Goal: Task Accomplishment & Management: Use online tool/utility

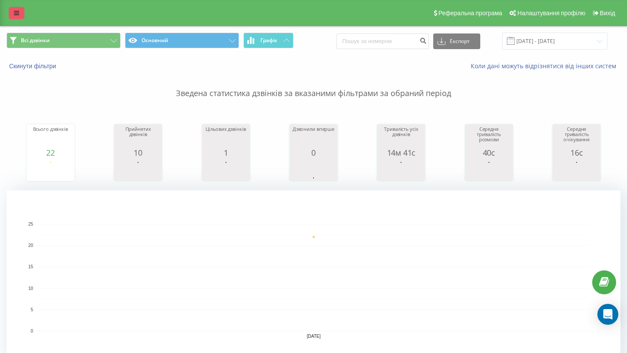
click at [13, 13] on link at bounding box center [17, 13] width 16 height 12
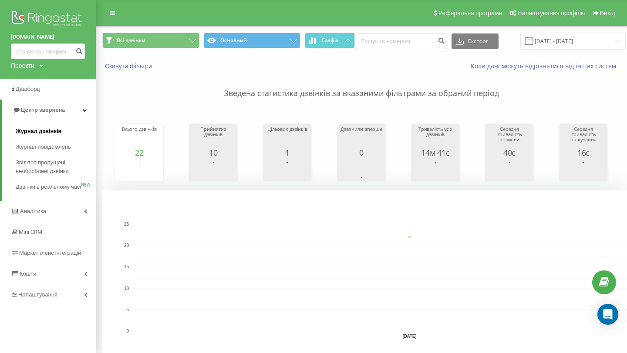
click at [40, 136] on span "Журнал дзвінків" at bounding box center [39, 131] width 46 height 9
click at [39, 135] on span "Журнал дзвінків" at bounding box center [39, 131] width 46 height 9
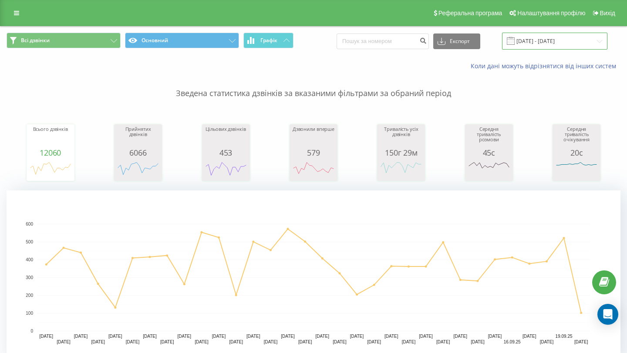
click at [552, 43] on input "[DATE] - [DATE]" at bounding box center [554, 41] width 105 height 17
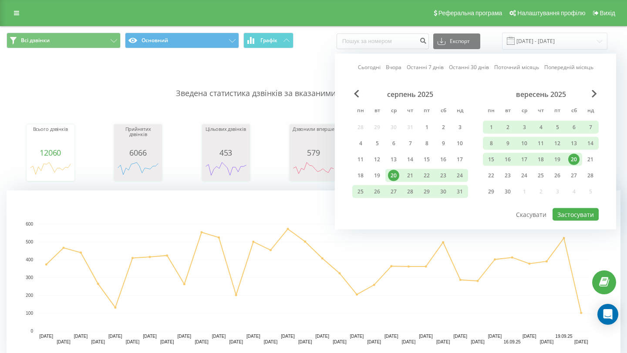
click at [575, 159] on div "20" at bounding box center [573, 159] width 11 height 11
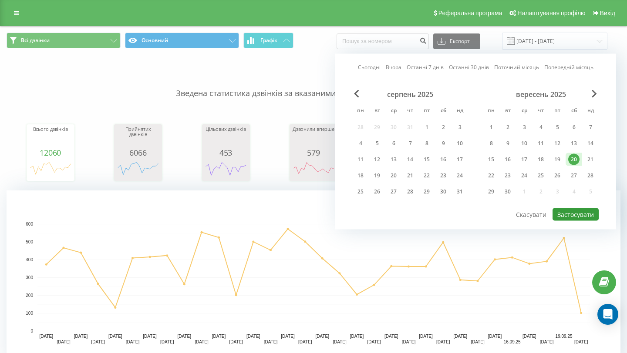
click at [574, 218] on button "Застосувати" at bounding box center [575, 214] width 46 height 13
type input "[DATE] - [DATE]"
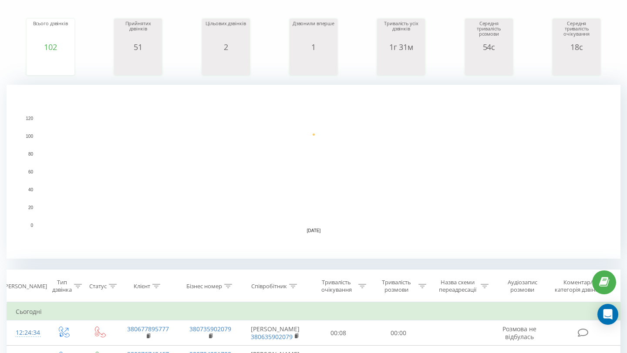
scroll to position [109, 0]
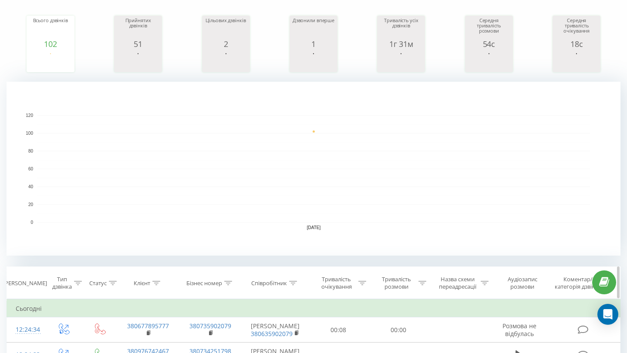
click at [292, 283] on icon at bounding box center [293, 283] width 8 height 4
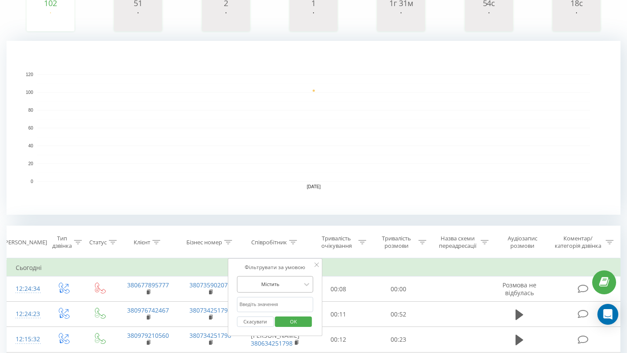
scroll to position [156, 0]
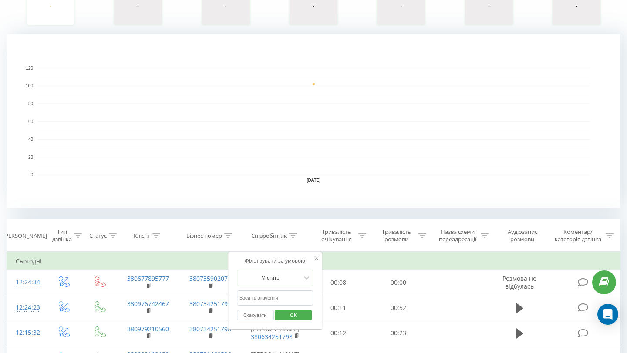
click at [254, 302] on input "text" at bounding box center [275, 298] width 77 height 15
click at [297, 319] on span "OK" at bounding box center [293, 315] width 24 height 13
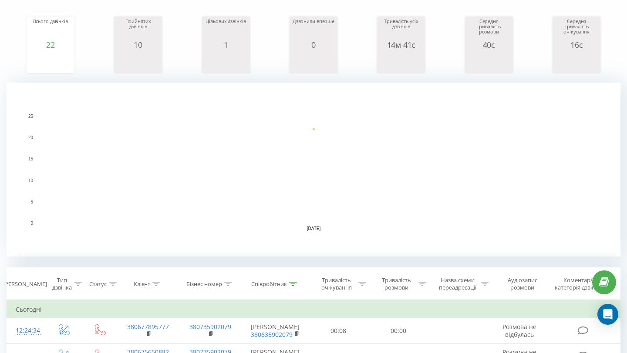
scroll to position [133, 0]
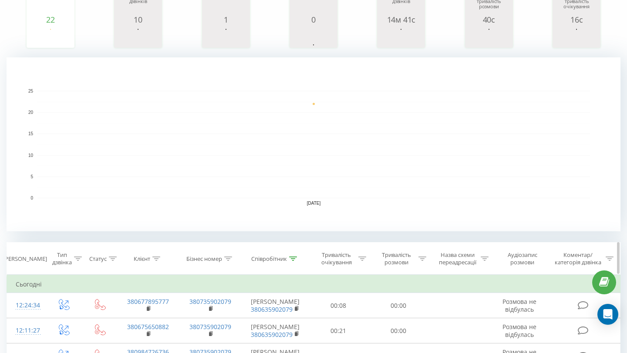
click at [286, 260] on div "Співробітник" at bounding box center [269, 258] width 36 height 7
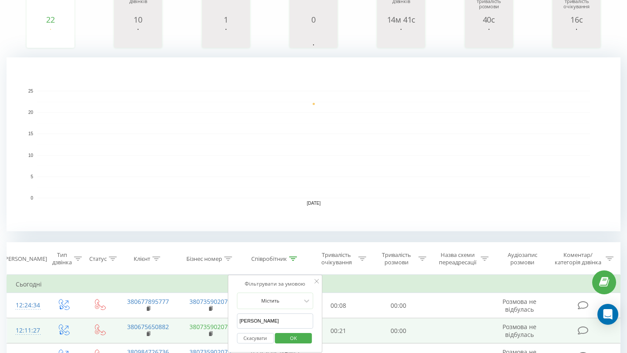
drag, startPoint x: 270, startPoint y: 323, endPoint x: 211, endPoint y: 323, distance: 59.2
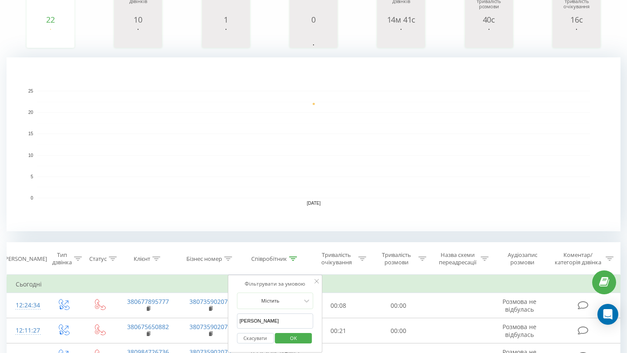
click at [301, 336] on span "OK" at bounding box center [293, 338] width 24 height 13
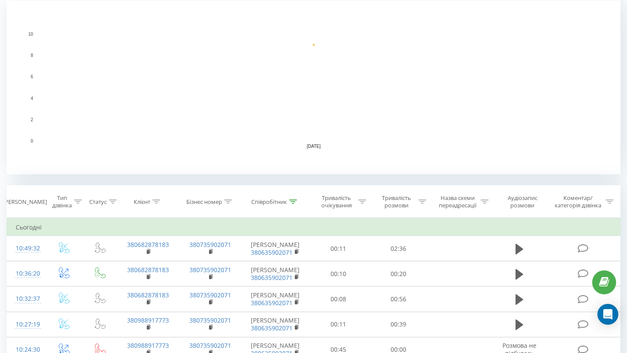
scroll to position [101, 0]
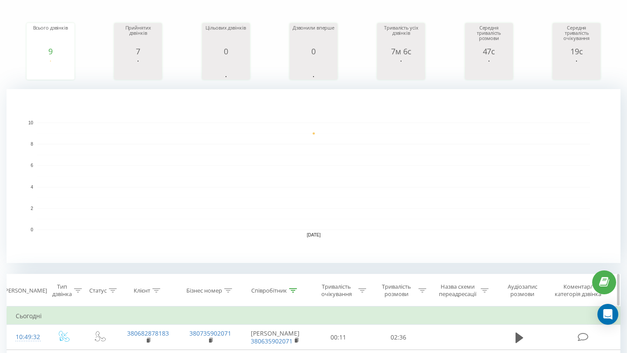
click at [291, 289] on icon at bounding box center [293, 291] width 8 height 4
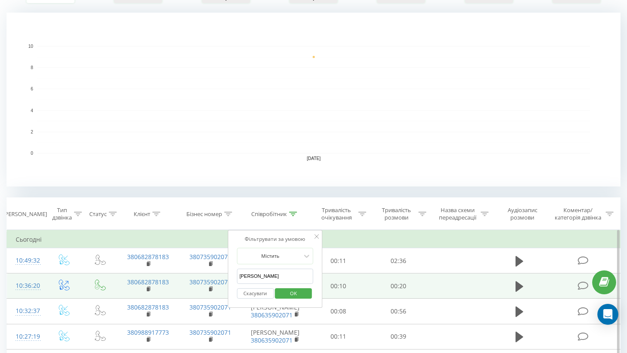
drag, startPoint x: 267, startPoint y: 276, endPoint x: 198, endPoint y: 276, distance: 69.2
click at [198, 276] on table "Фільтрувати за умовою Дорівнює Введіть значення Скасувати OK Фільтрувати за умо…" at bounding box center [314, 353] width 614 height 246
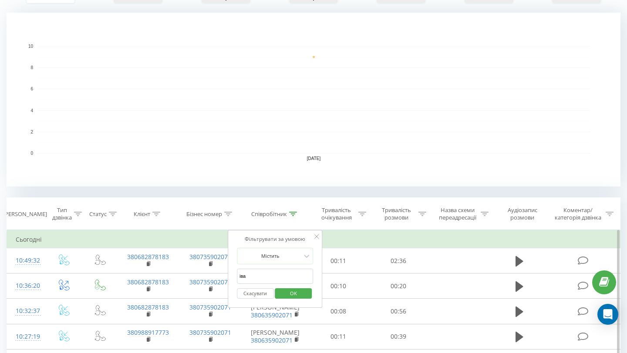
type input "[PERSON_NAME]"
click at [301, 293] on span "OK" at bounding box center [293, 293] width 24 height 13
